Goal: Task Accomplishment & Management: Use online tool/utility

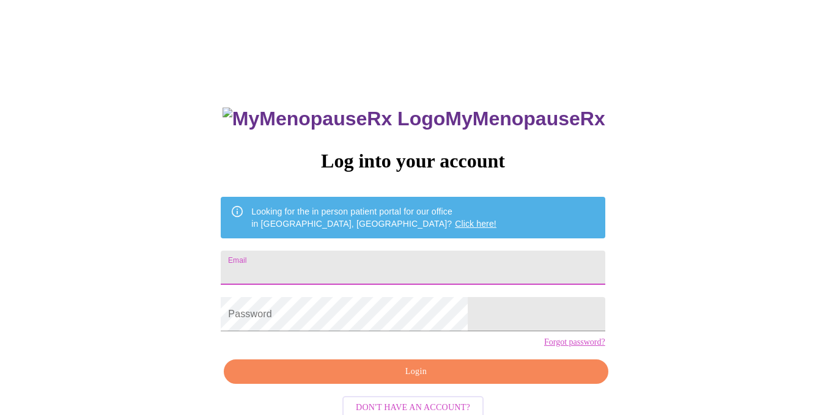
click at [372, 256] on input "Email" at bounding box center [413, 268] width 384 height 34
type input "[EMAIL_ADDRESS][DOMAIN_NAME]"
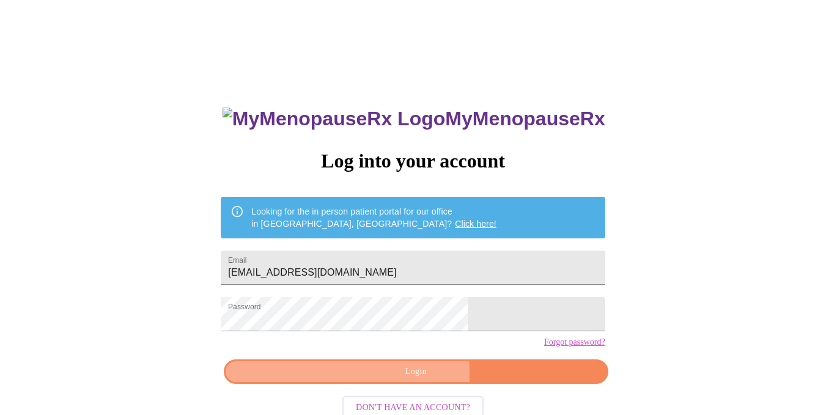
click at [370, 380] on span "Login" at bounding box center [416, 371] width 356 height 15
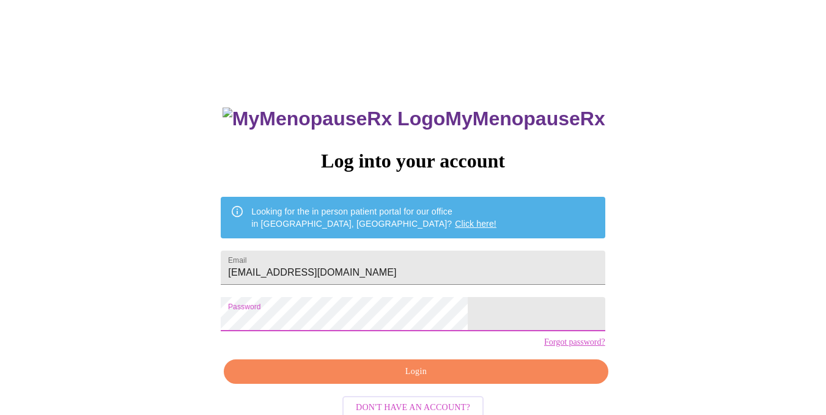
click at [355, 380] on span "Login" at bounding box center [416, 371] width 356 height 15
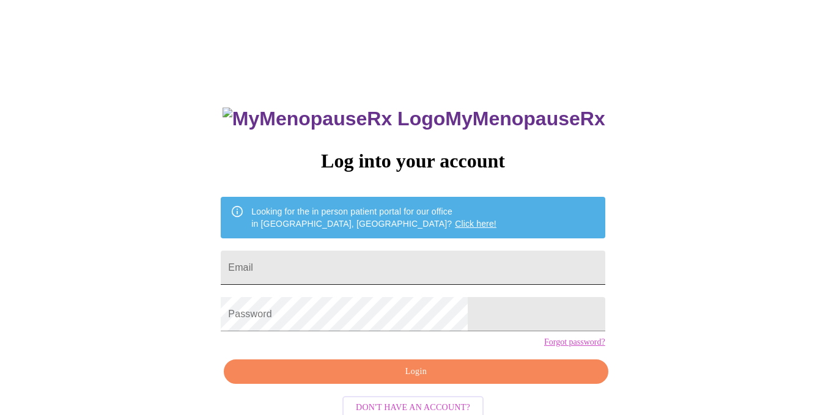
click at [334, 259] on input "Email" at bounding box center [413, 268] width 384 height 34
click at [429, 271] on input "[EMAIL_ADDRESS][DOMAIN_NAME]" at bounding box center [413, 268] width 384 height 34
type input "j"
type input "J"
click at [332, 267] on input "[EMAIL_ADDRESS][DOMAIN_NAME]" at bounding box center [413, 268] width 384 height 34
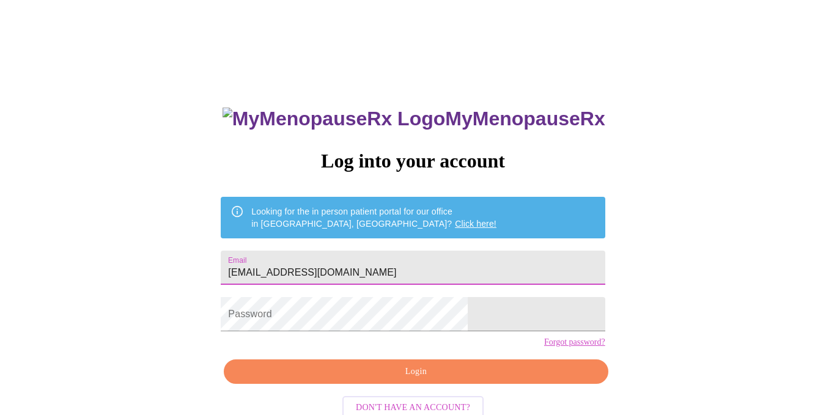
type input "[EMAIL_ADDRESS][DOMAIN_NAME]"
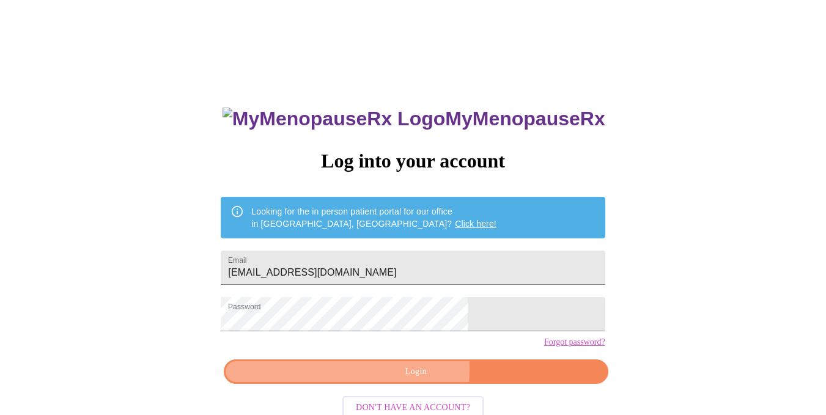
click at [372, 380] on span "Login" at bounding box center [416, 371] width 356 height 15
click at [359, 380] on span "Login" at bounding box center [416, 371] width 356 height 15
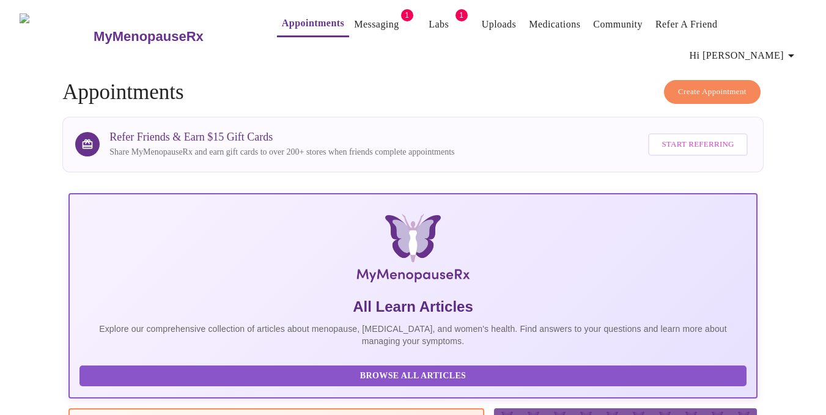
click at [354, 28] on link "Messaging" at bounding box center [376, 24] width 45 height 17
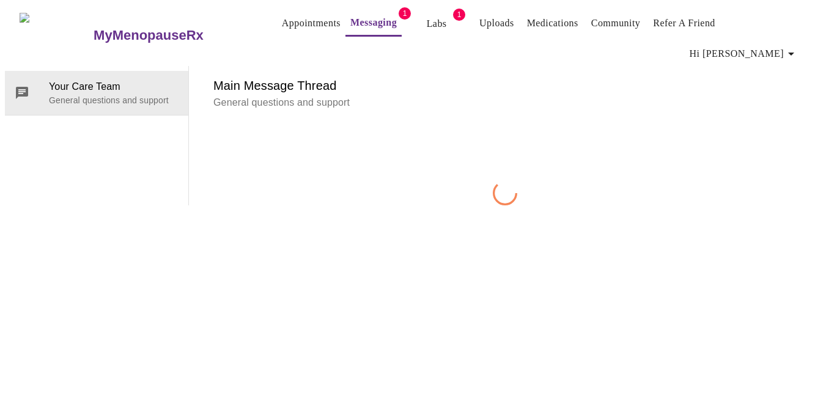
scroll to position [46, 0]
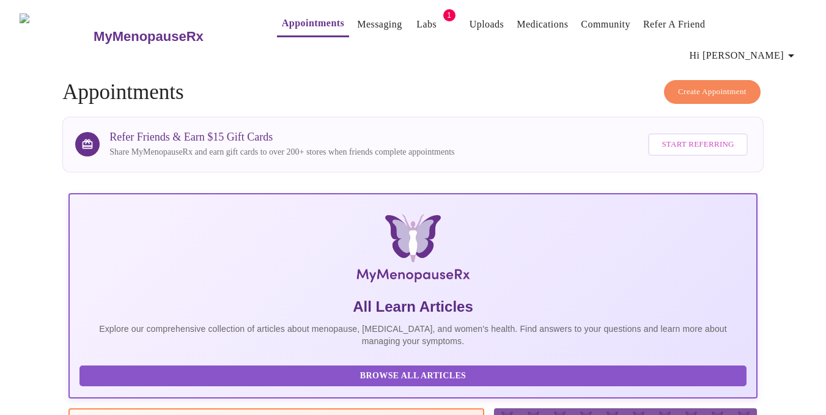
click at [416, 18] on link "Labs" at bounding box center [426, 24] width 20 height 17
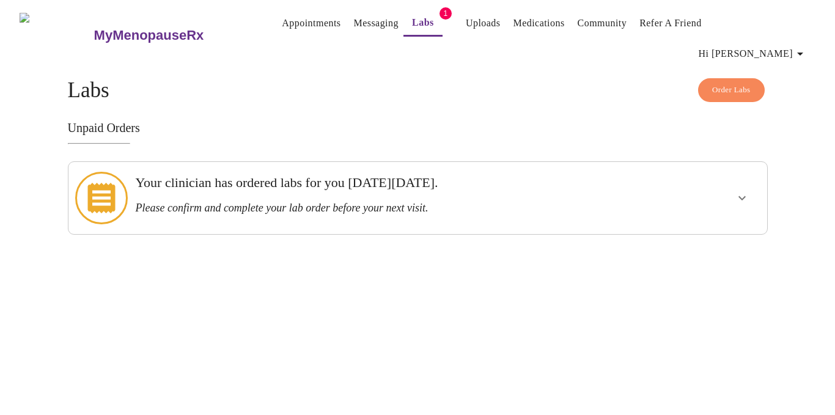
click at [745, 191] on icon "show more" at bounding box center [742, 198] width 15 height 15
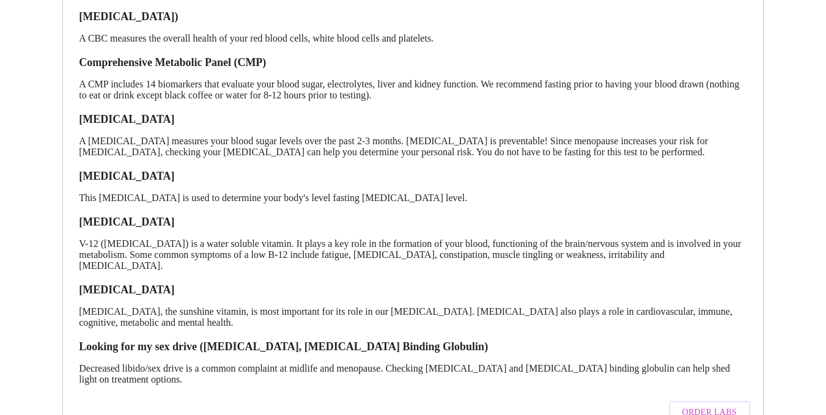
scroll to position [309, 0]
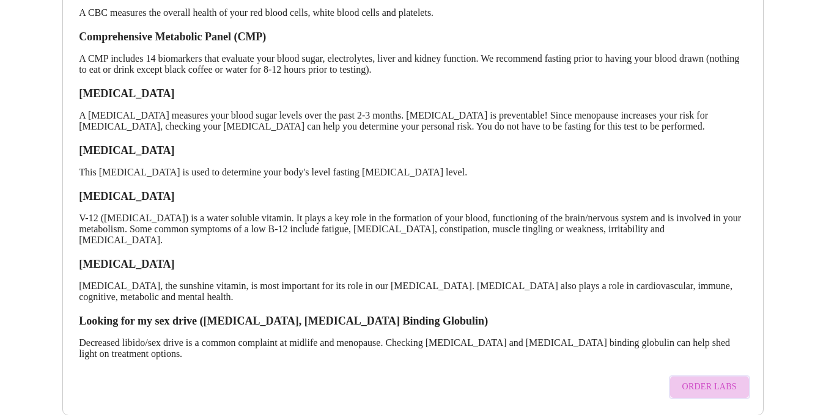
click at [723, 380] on span "Order Labs" at bounding box center [709, 387] width 54 height 15
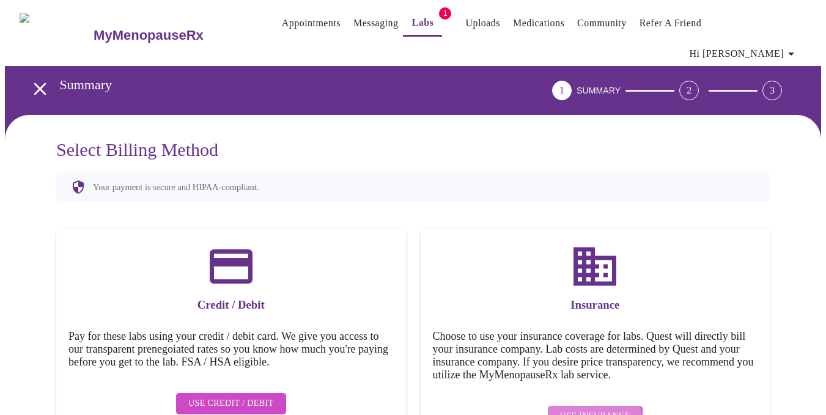
click at [587, 409] on span "Use Insurance" at bounding box center [595, 416] width 70 height 15
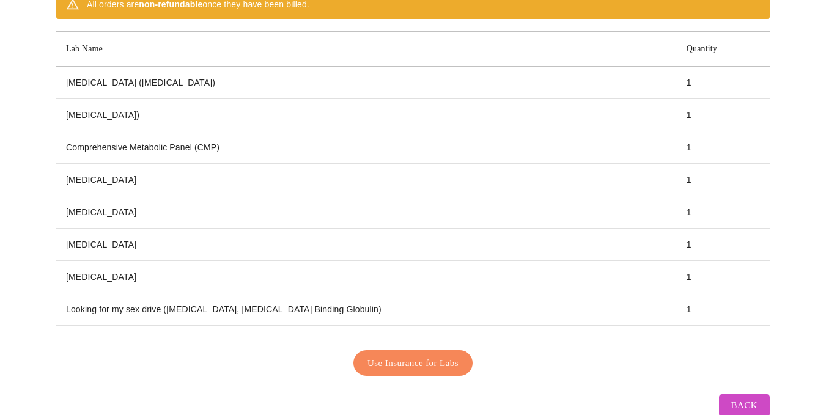
scroll to position [195, 0]
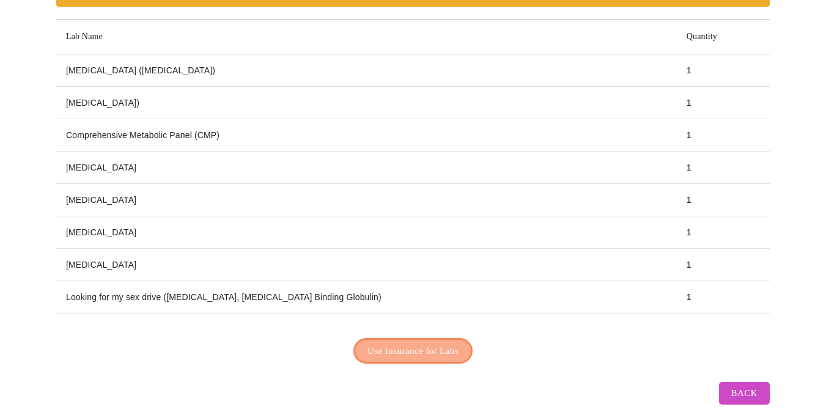
click at [396, 343] on span "Use Insurance for Labs" at bounding box center [412, 351] width 91 height 16
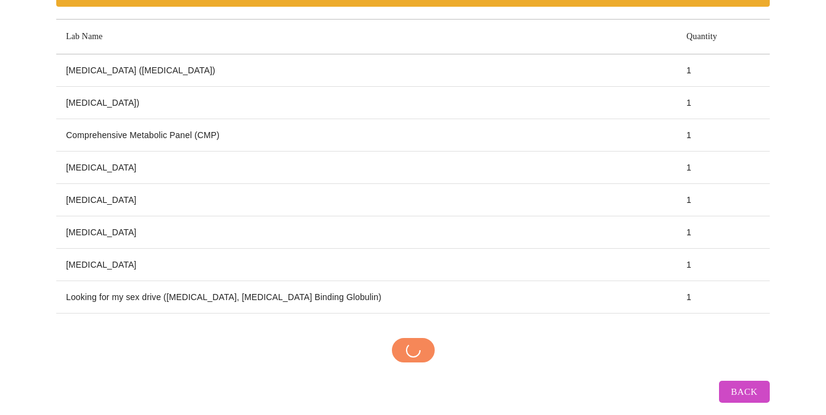
scroll to position [193, 0]
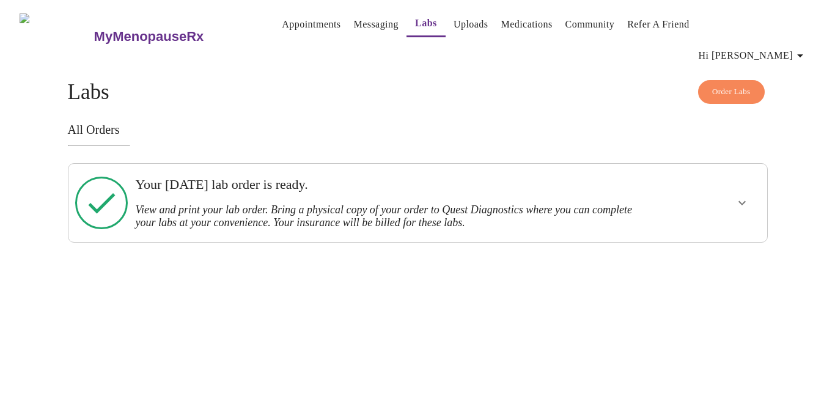
click at [706, 197] on div at bounding box center [704, 203] width 115 height 68
click at [740, 201] on icon "show more" at bounding box center [741, 203] width 7 height 4
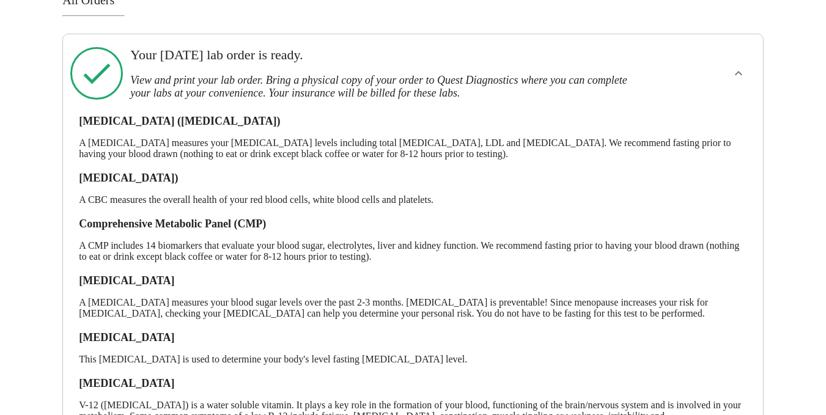
scroll to position [322, 0]
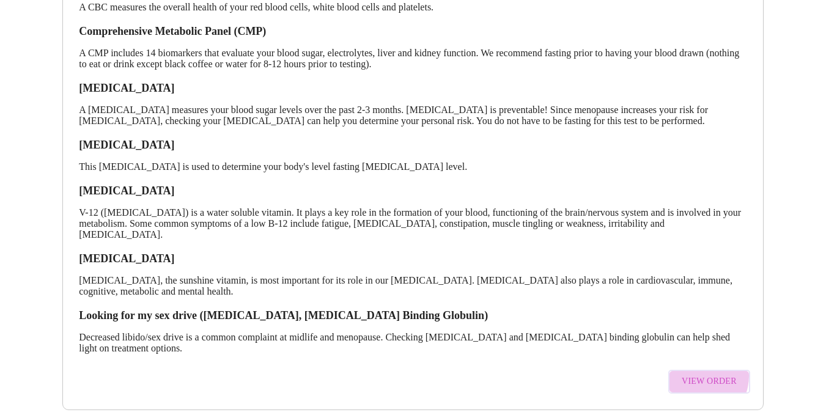
click at [699, 374] on span "View Order" at bounding box center [709, 381] width 55 height 15
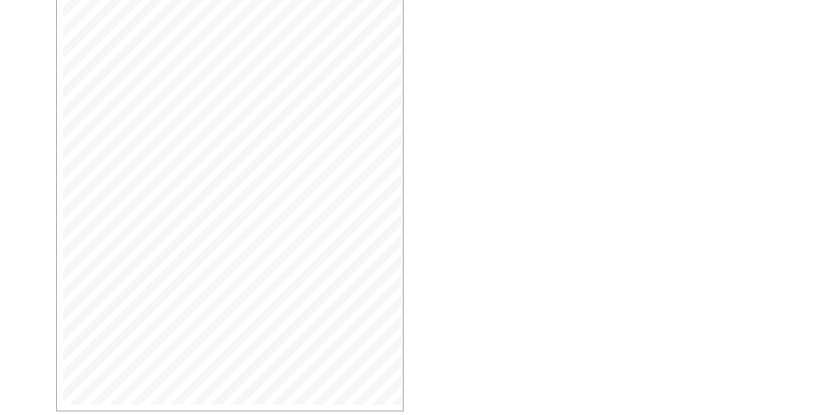
scroll to position [317, 0]
click at [100, 380] on span "Open Larger PDF" at bounding box center [112, 387] width 79 height 15
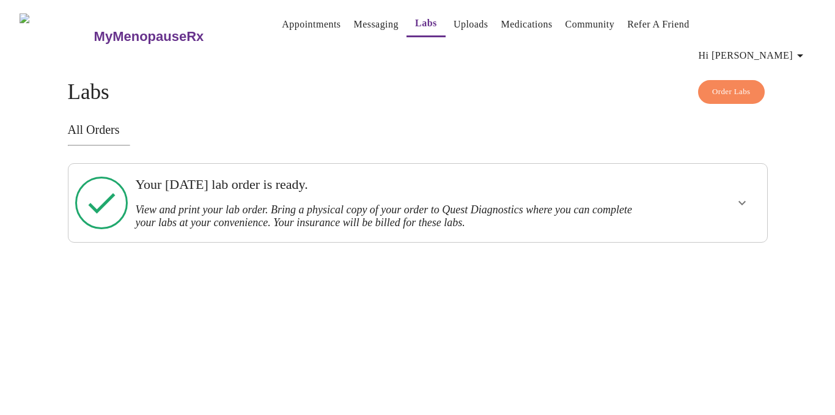
click at [369, 32] on link "Messaging" at bounding box center [375, 24] width 45 height 17
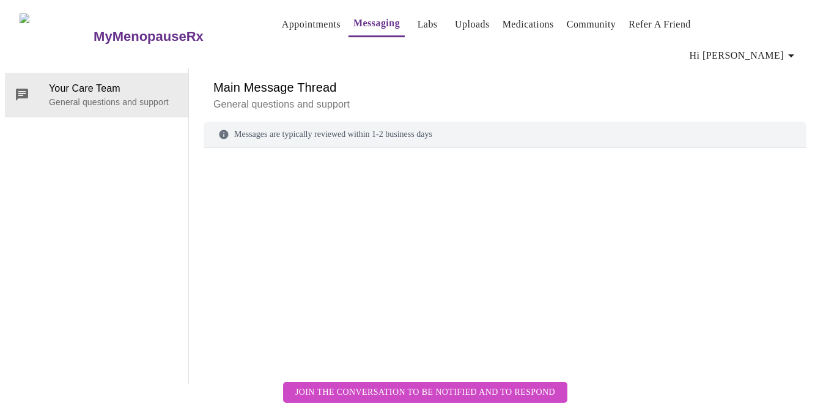
scroll to position [46, 0]
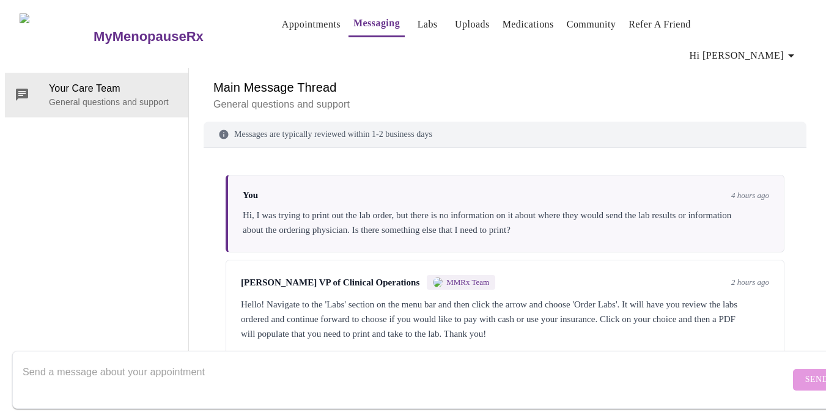
click at [438, 360] on textarea "Send a message about your appointment" at bounding box center [406, 379] width 767 height 39
type textarea "Perfect, thank you!"
click at [805, 372] on span "Send" at bounding box center [816, 379] width 23 height 15
